Goal: Transaction & Acquisition: Purchase product/service

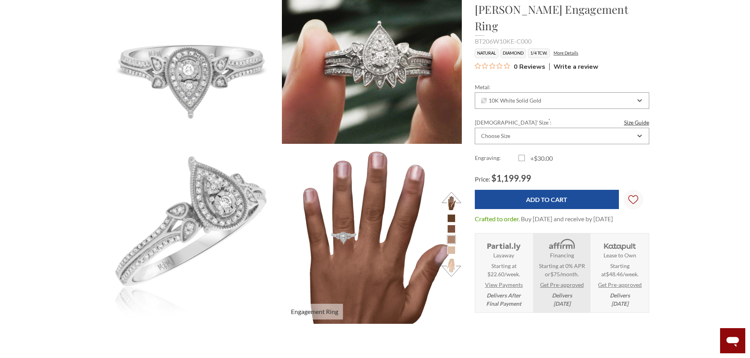
click at [454, 229] on li at bounding box center [451, 229] width 8 height 8
click at [449, 239] on li at bounding box center [451, 240] width 8 height 8
click at [451, 240] on li at bounding box center [451, 240] width 8 height 8
click at [451, 249] on li at bounding box center [451, 250] width 8 height 8
click at [454, 269] on button at bounding box center [451, 268] width 22 height 22
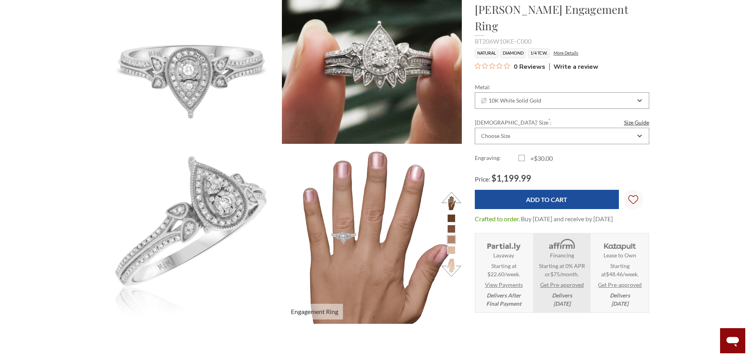
click at [452, 270] on button at bounding box center [451, 268] width 22 height 22
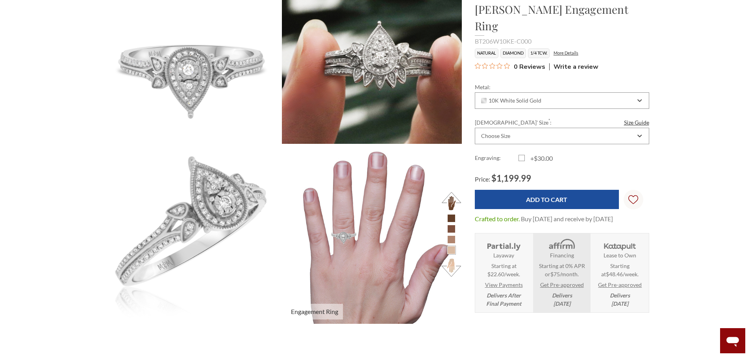
click at [455, 198] on button at bounding box center [451, 201] width 22 height 22
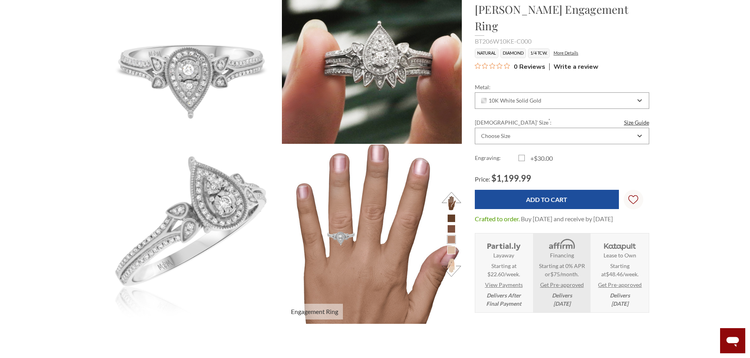
click at [283, 285] on img at bounding box center [372, 235] width 198 height 198
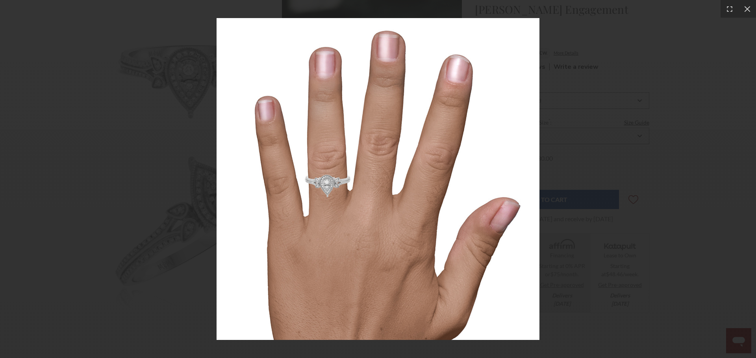
click at [283, 285] on img at bounding box center [377, 179] width 323 height 323
click at [585, 251] on div at bounding box center [378, 179] width 756 height 358
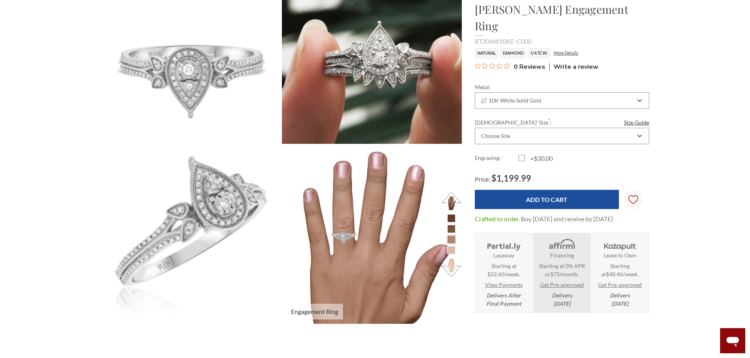
click at [453, 199] on button at bounding box center [451, 201] width 22 height 22
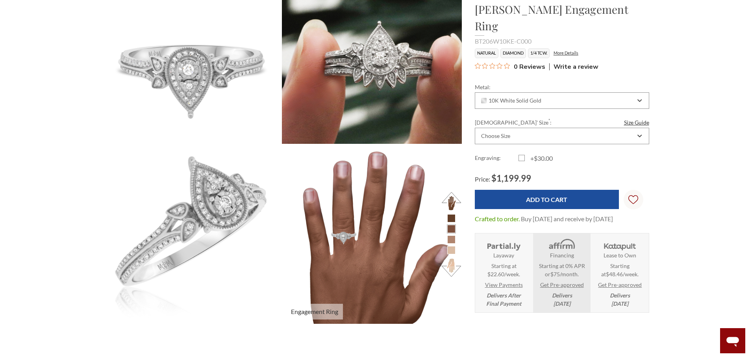
click at [453, 199] on button at bounding box center [451, 201] width 22 height 22
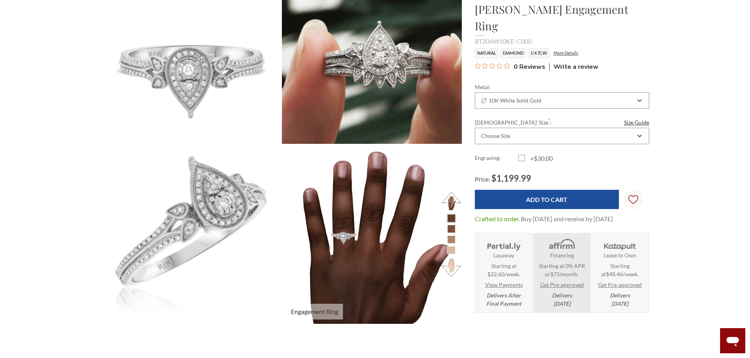
click at [450, 270] on button at bounding box center [451, 268] width 22 height 22
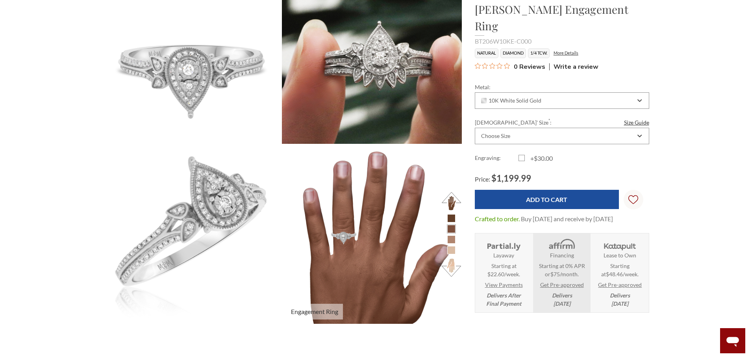
click at [450, 270] on button at bounding box center [451, 268] width 22 height 22
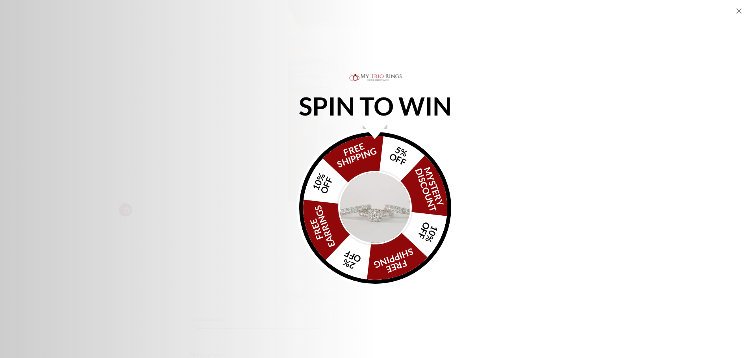
scroll to position [1220, 0]
drag, startPoint x: 340, startPoint y: 214, endPoint x: 343, endPoint y: 216, distance: 4.2
click at [340, 214] on img "Alia popup" at bounding box center [375, 208] width 74 height 74
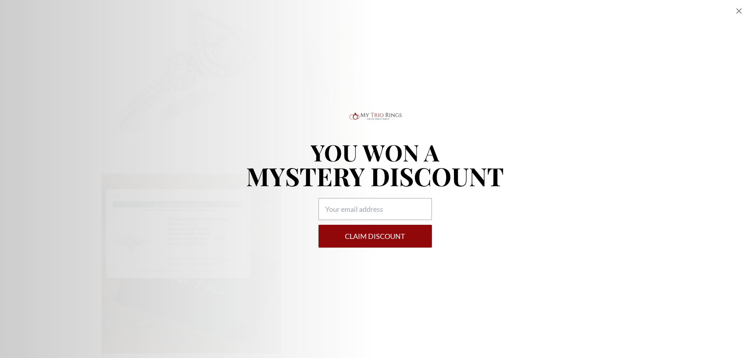
scroll to position [120, 0]
click at [737, 13] on icon "Close popup" at bounding box center [739, 11] width 6 height 6
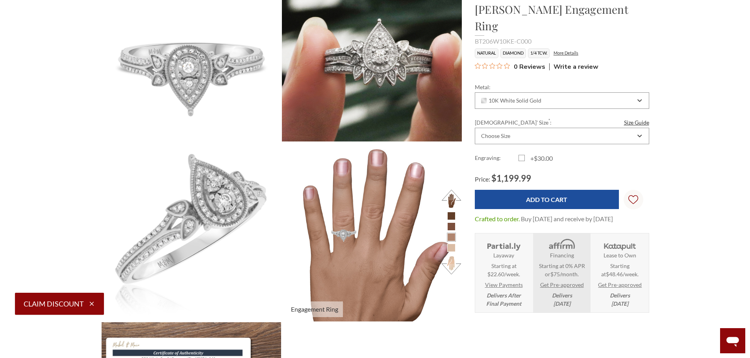
click at [447, 227] on li at bounding box center [451, 227] width 8 height 8
click at [455, 196] on button at bounding box center [451, 199] width 22 height 22
